Goal: Task Accomplishment & Management: Use online tool/utility

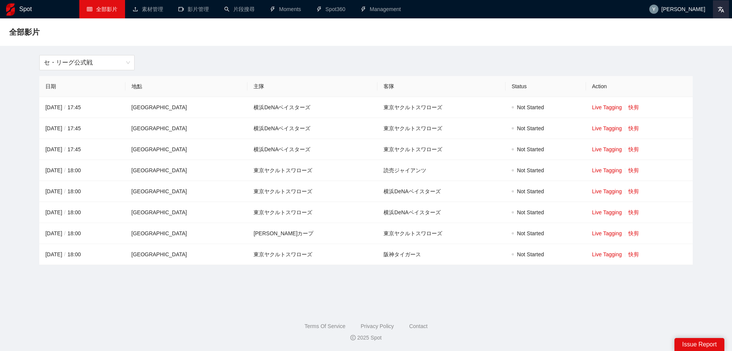
click at [719, 12] on icon at bounding box center [721, 9] width 7 height 7
click at [700, 30] on span "🌐 English" at bounding box center [699, 27] width 52 height 8
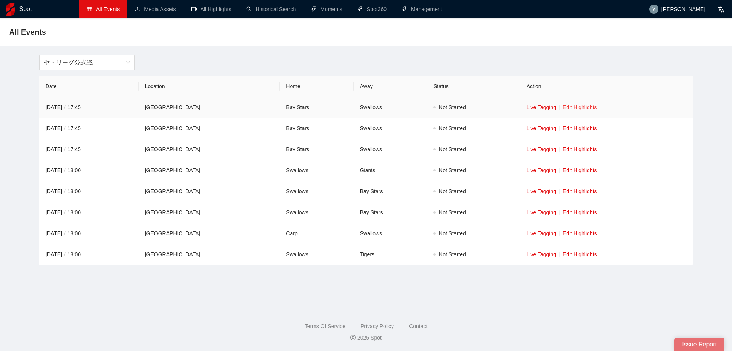
click at [597, 108] on link "Edit Highlights" at bounding box center [580, 107] width 34 height 6
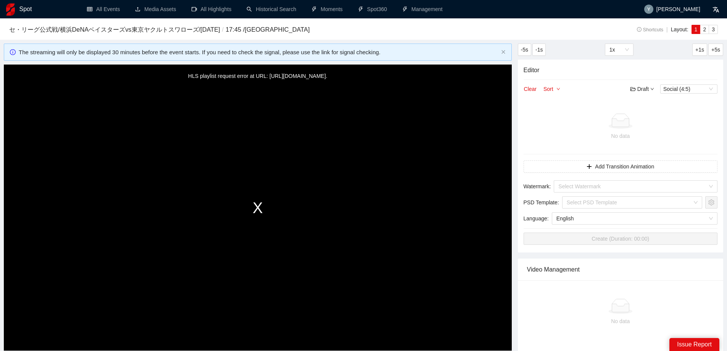
scroll to position [76, 0]
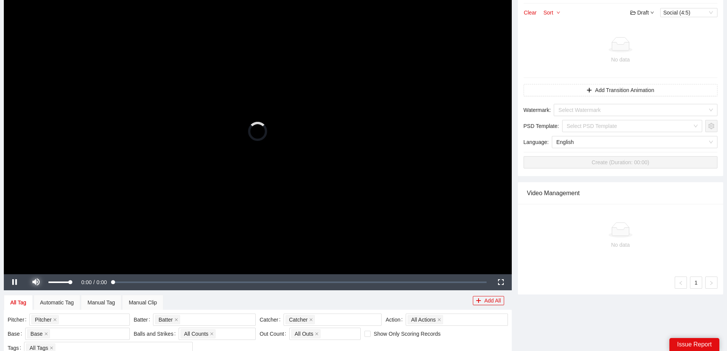
click at [35, 282] on span "Video Player" at bounding box center [35, 282] width 21 height 0
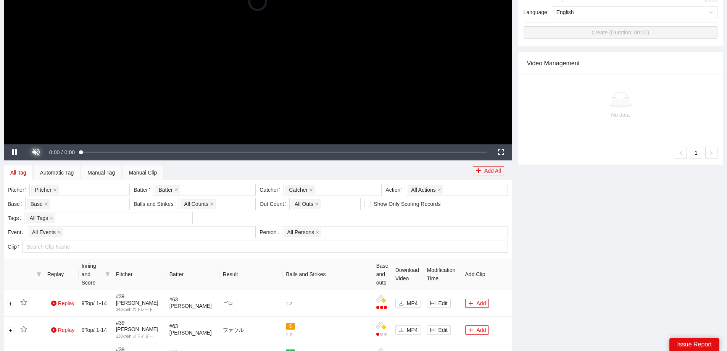
scroll to position [114, 0]
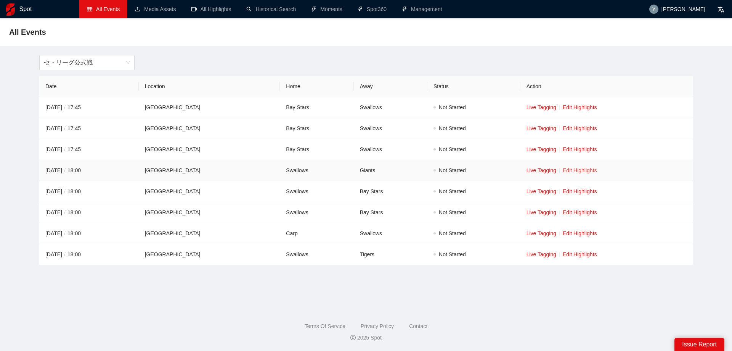
click at [596, 170] on link "Edit Highlights" at bounding box center [580, 170] width 34 height 6
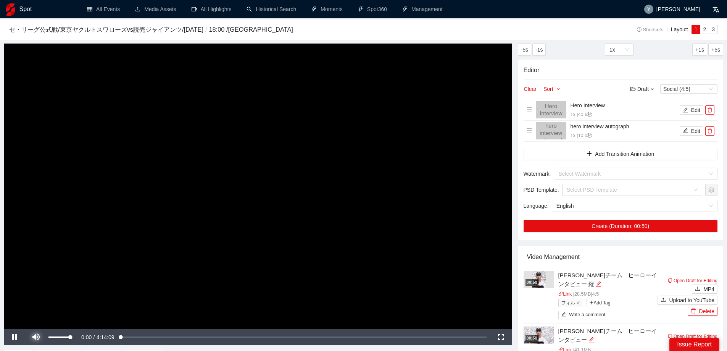
click at [34, 337] on span "Video Player" at bounding box center [35, 337] width 21 height 0
click at [195, 335] on div "Loaded : 0.08% 1:07:52 0:00:01" at bounding box center [287, 337] width 405 height 16
click at [334, 10] on link "Moments" at bounding box center [326, 9] width 31 height 6
